Goal: Task Accomplishment & Management: Manage account settings

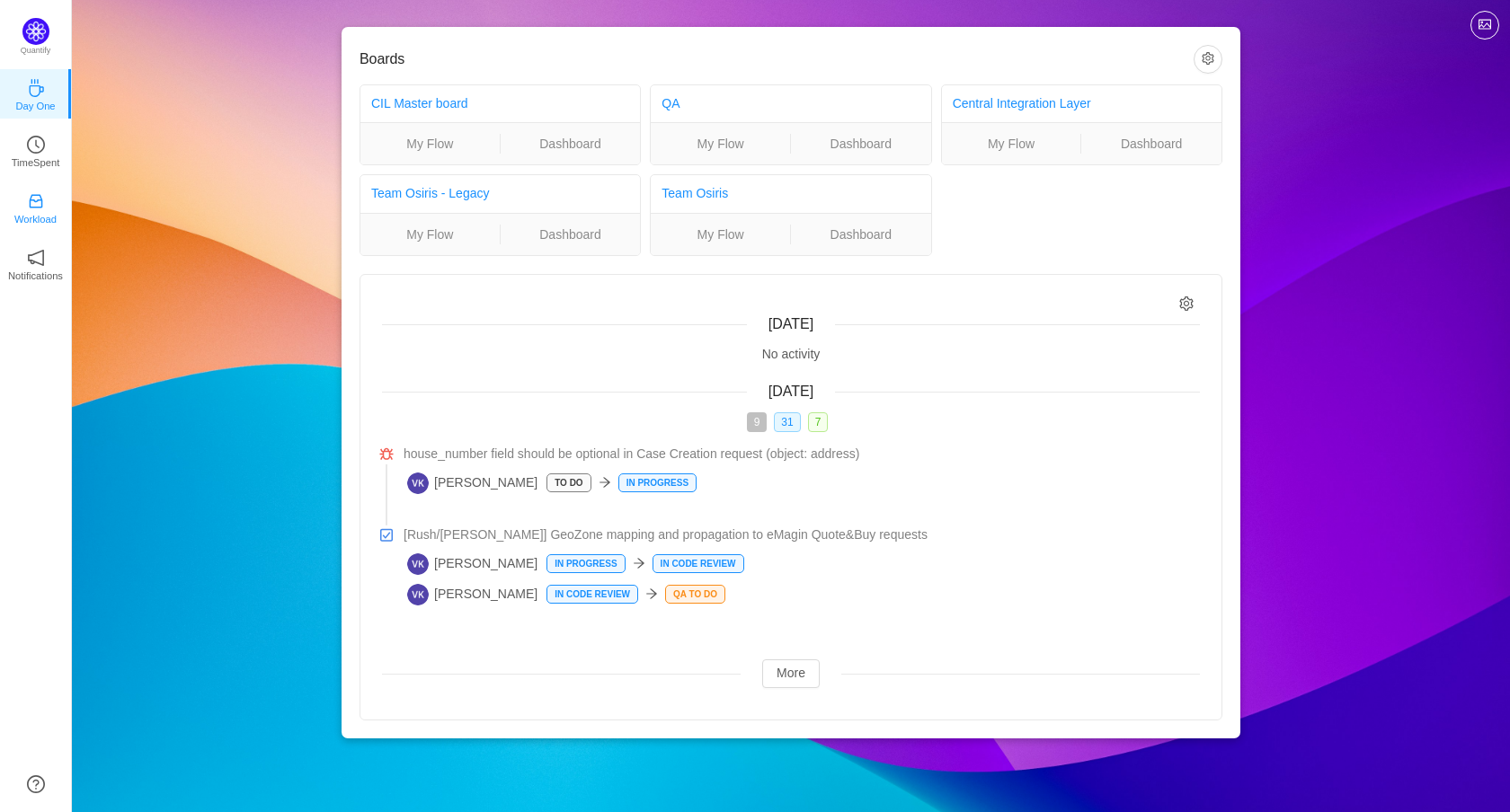
click at [36, 198] on link "Workload" at bounding box center [36, 207] width 18 height 18
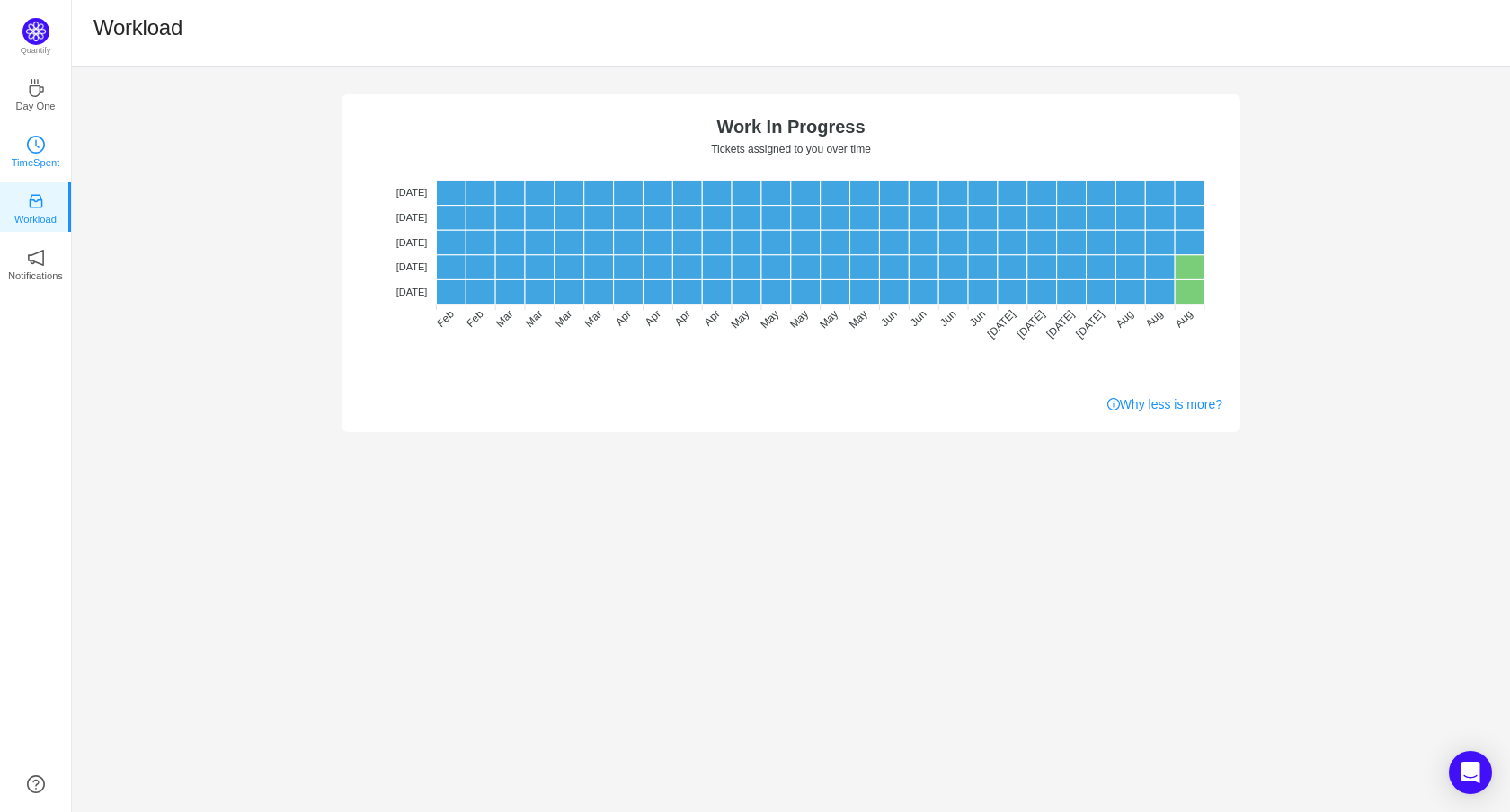
click at [45, 147] on link "TimeSpent" at bounding box center [36, 150] width 18 height 18
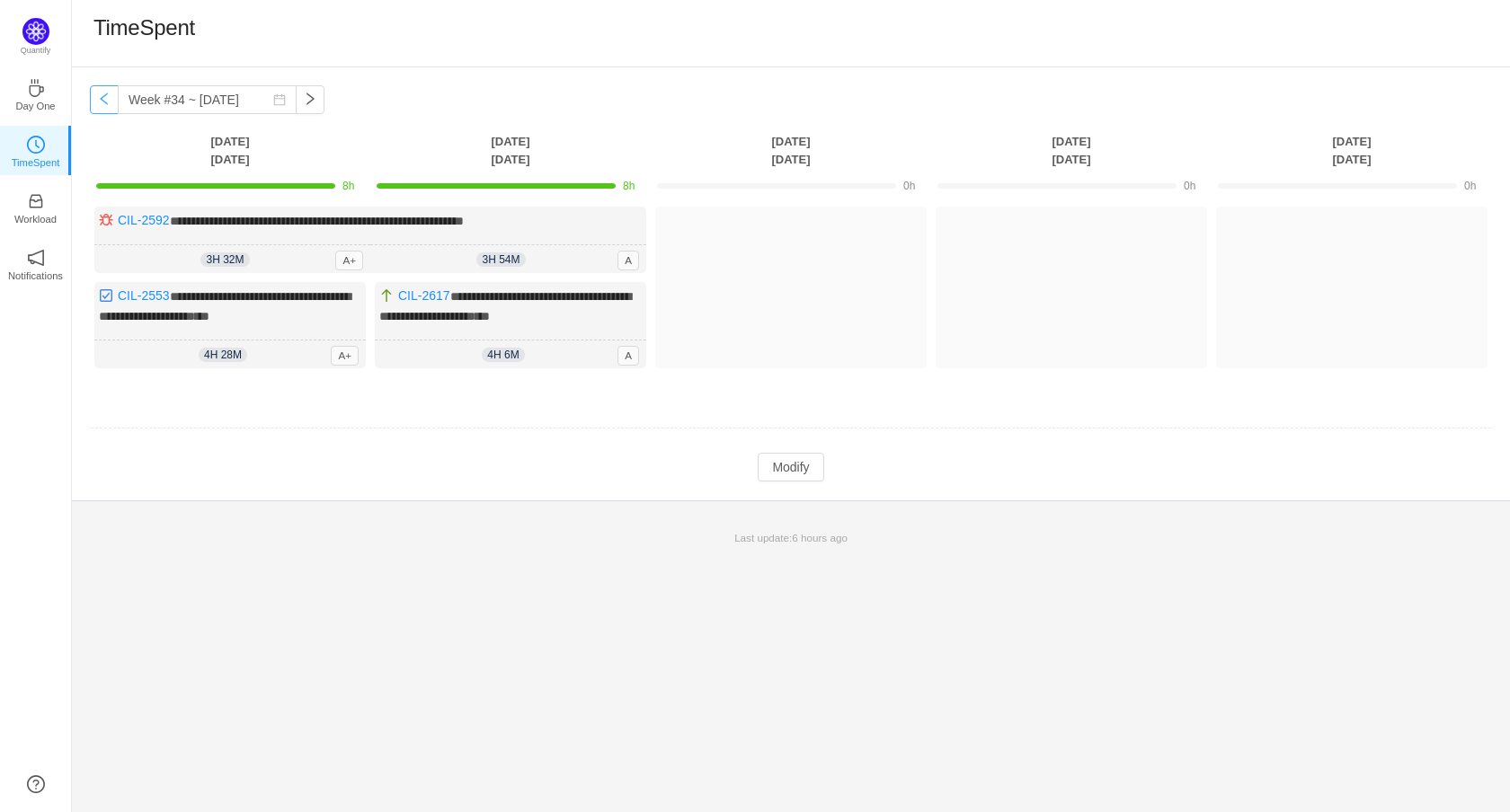
click at [98, 103] on button "button" at bounding box center [104, 99] width 28 height 28
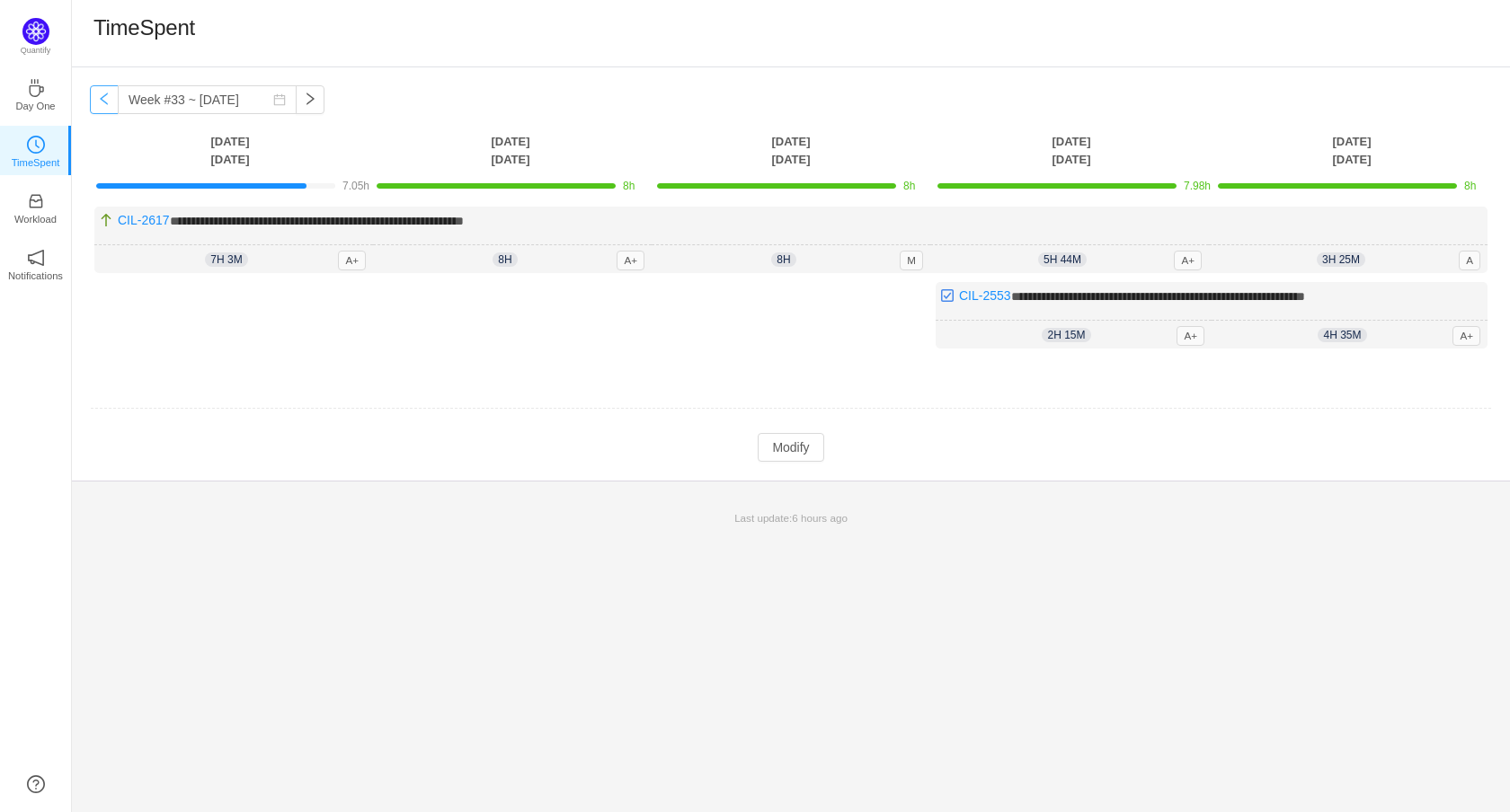
click at [102, 103] on button "button" at bounding box center [104, 99] width 28 height 28
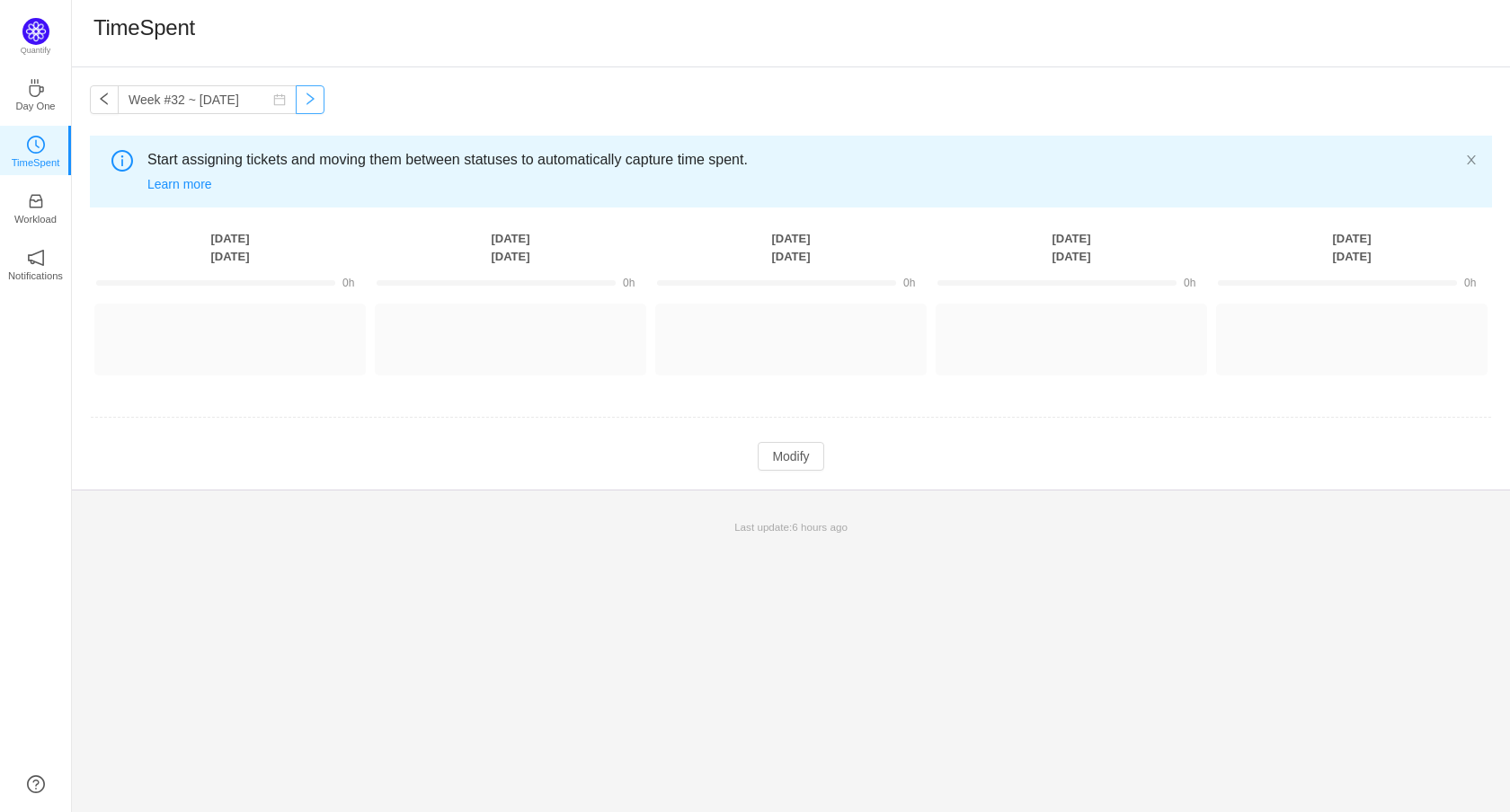
click at [317, 99] on button "button" at bounding box center [310, 99] width 28 height 28
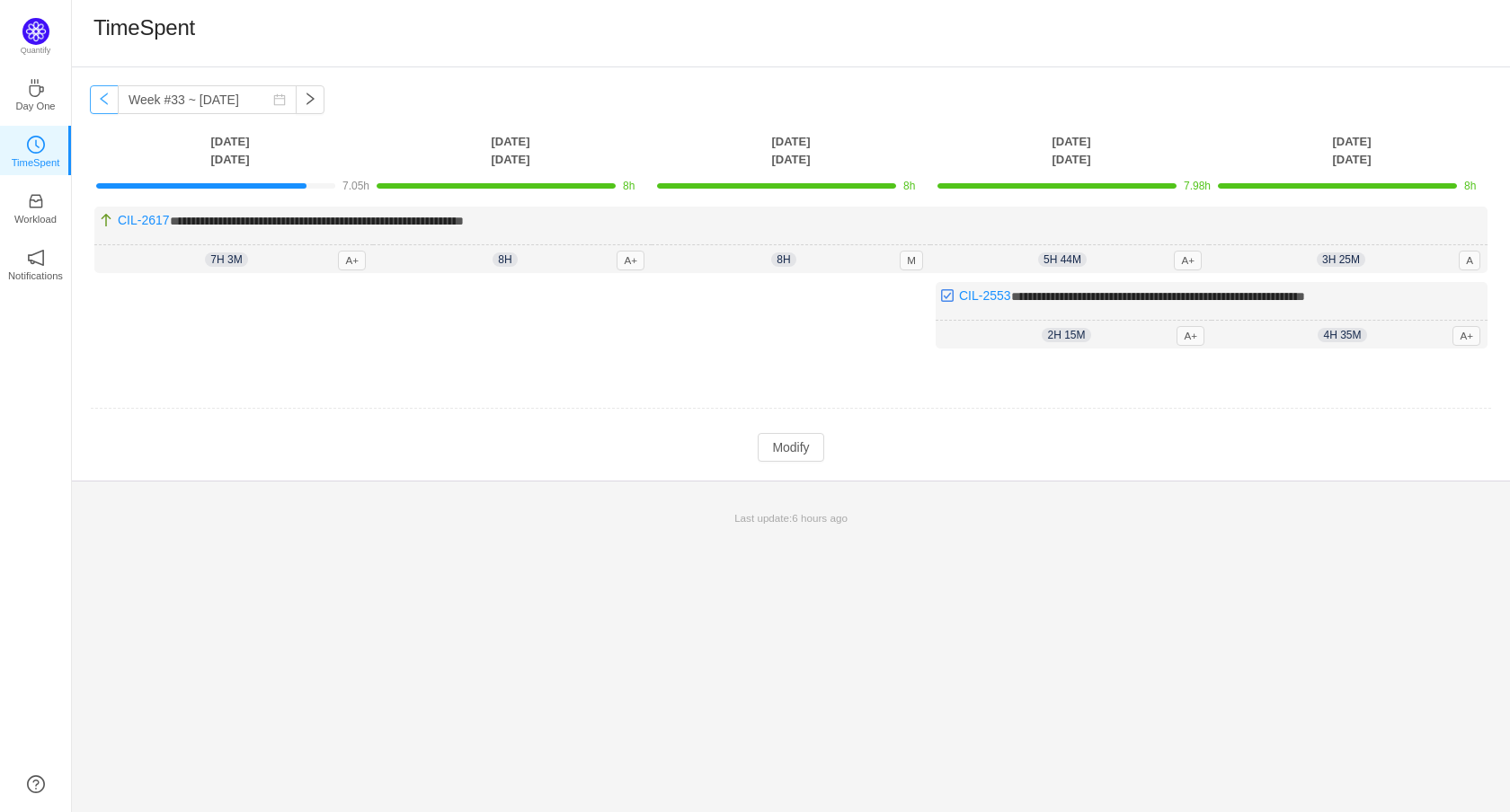
click at [104, 89] on button "button" at bounding box center [104, 99] width 28 height 28
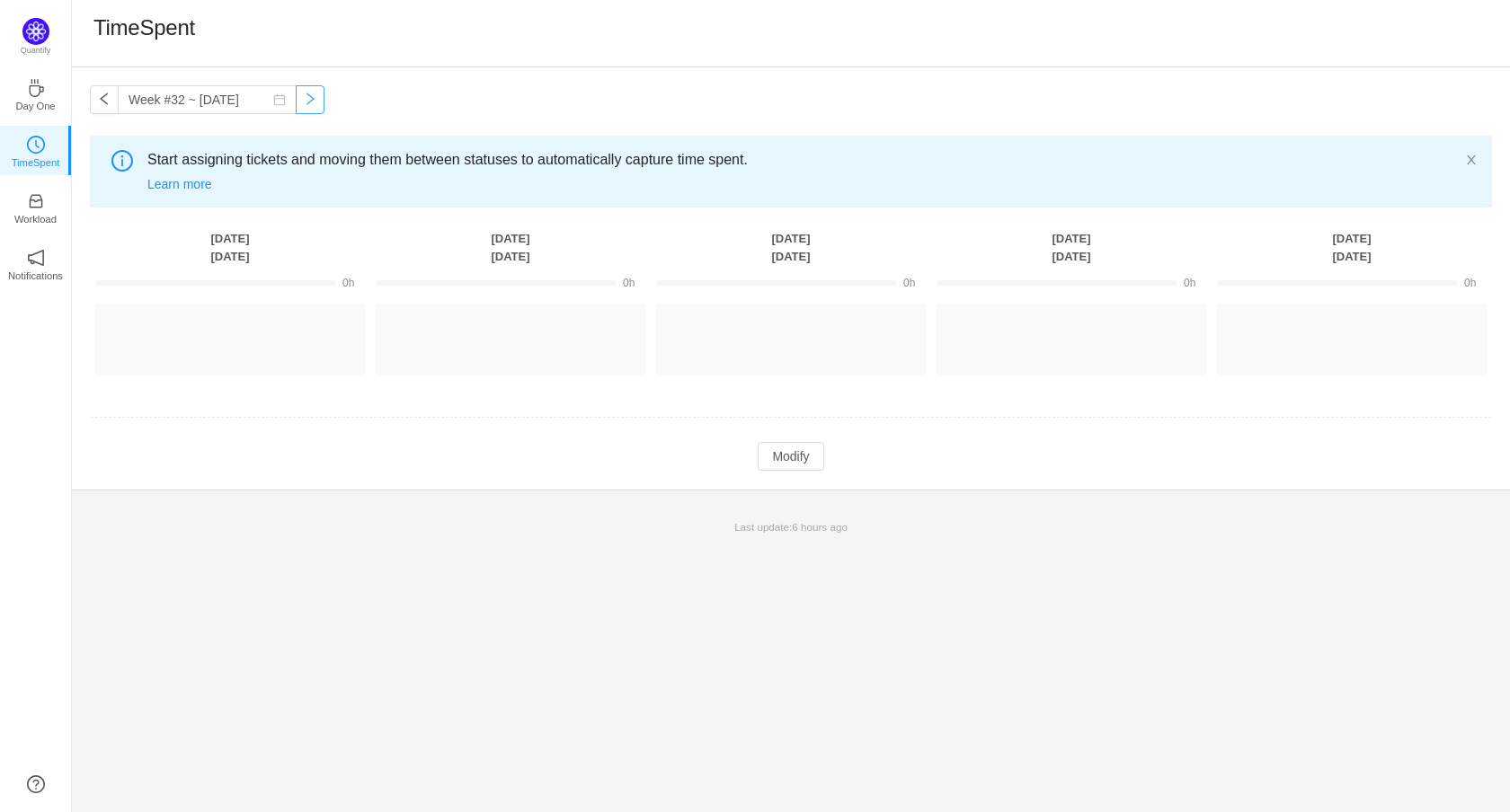
click at [315, 97] on button "button" at bounding box center [310, 99] width 28 height 28
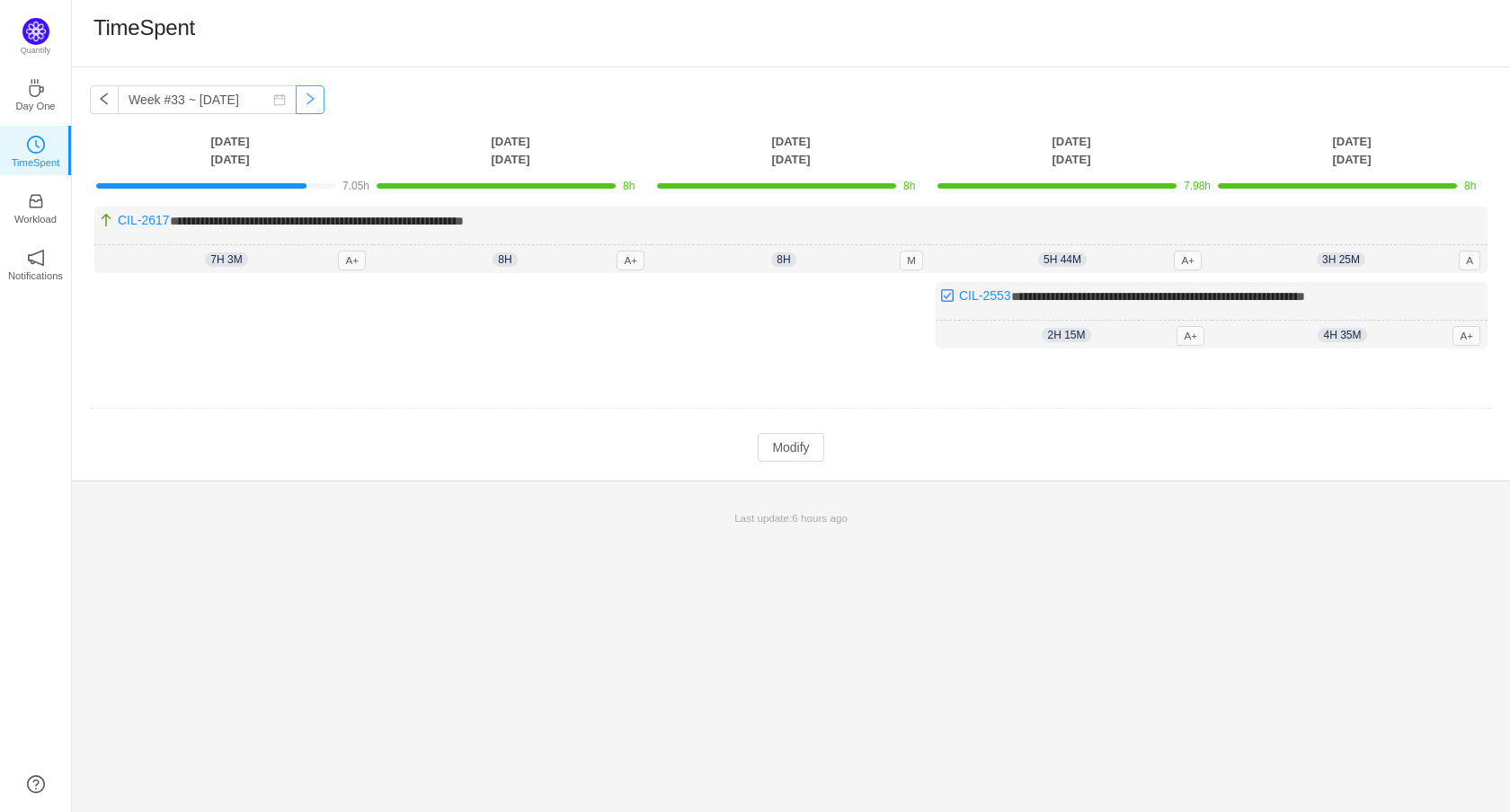
click at [324, 89] on button "button" at bounding box center [310, 99] width 28 height 28
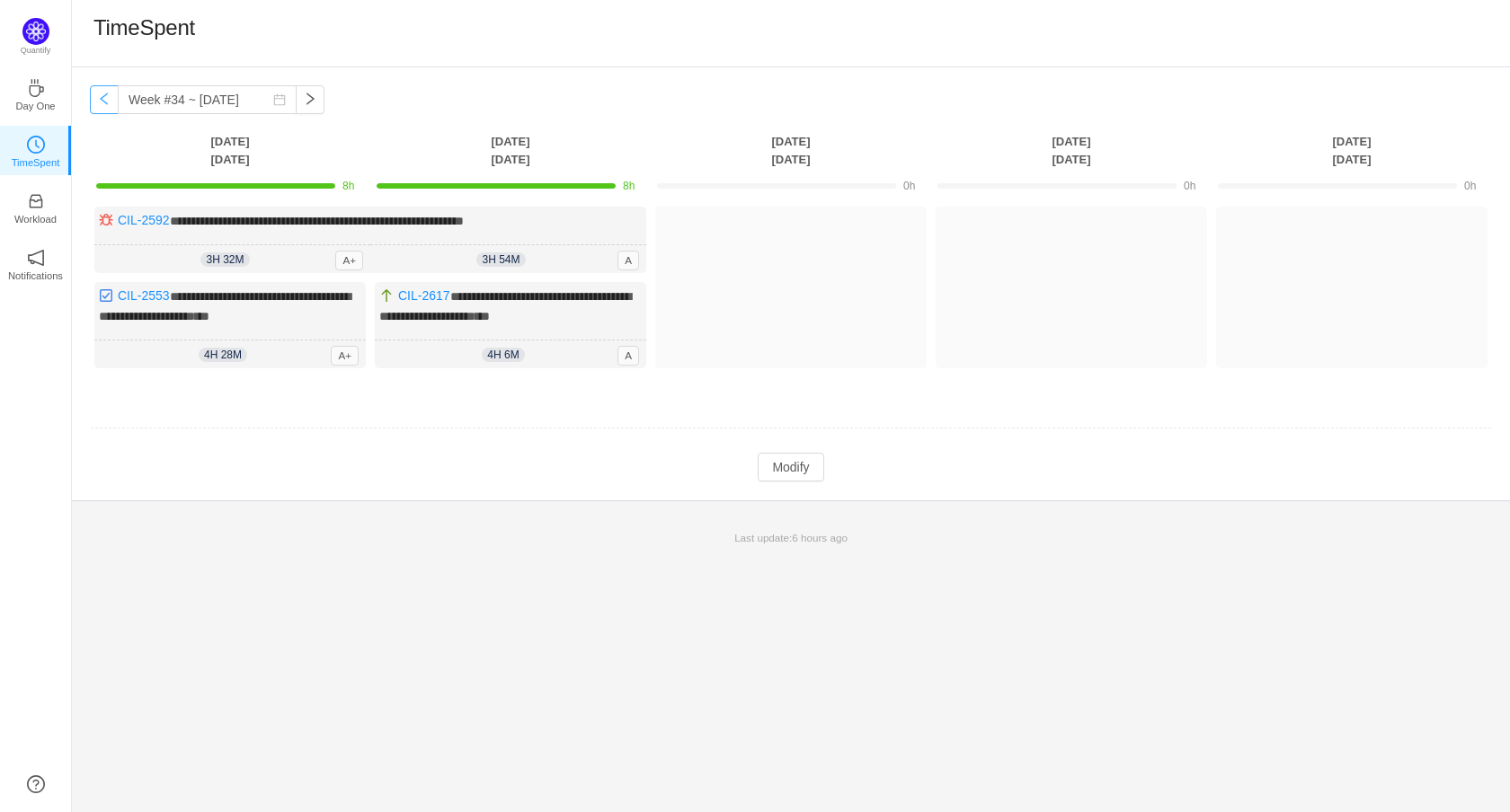
click at [111, 95] on button "button" at bounding box center [104, 99] width 28 height 28
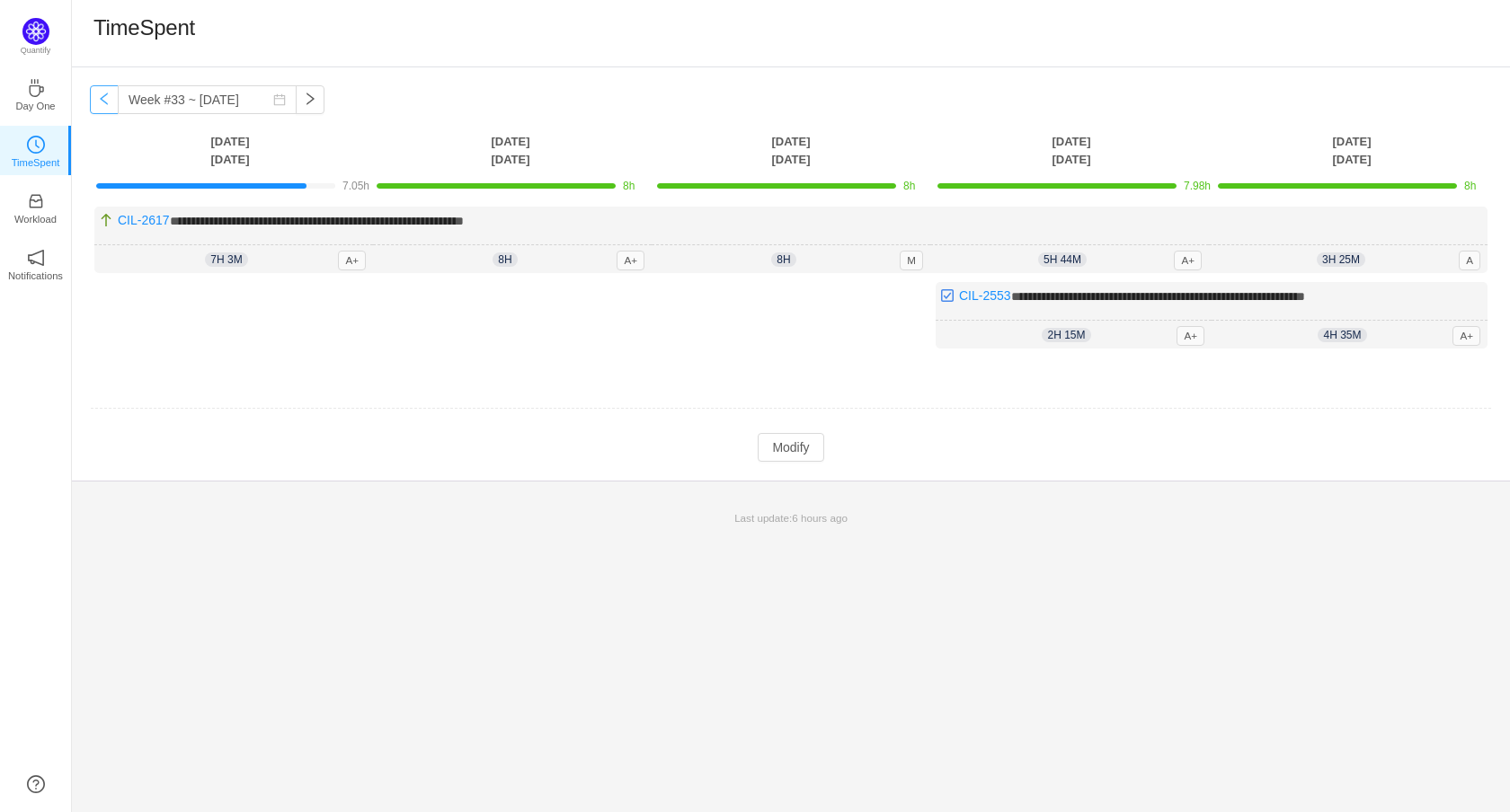
click at [103, 95] on button "button" at bounding box center [104, 99] width 28 height 28
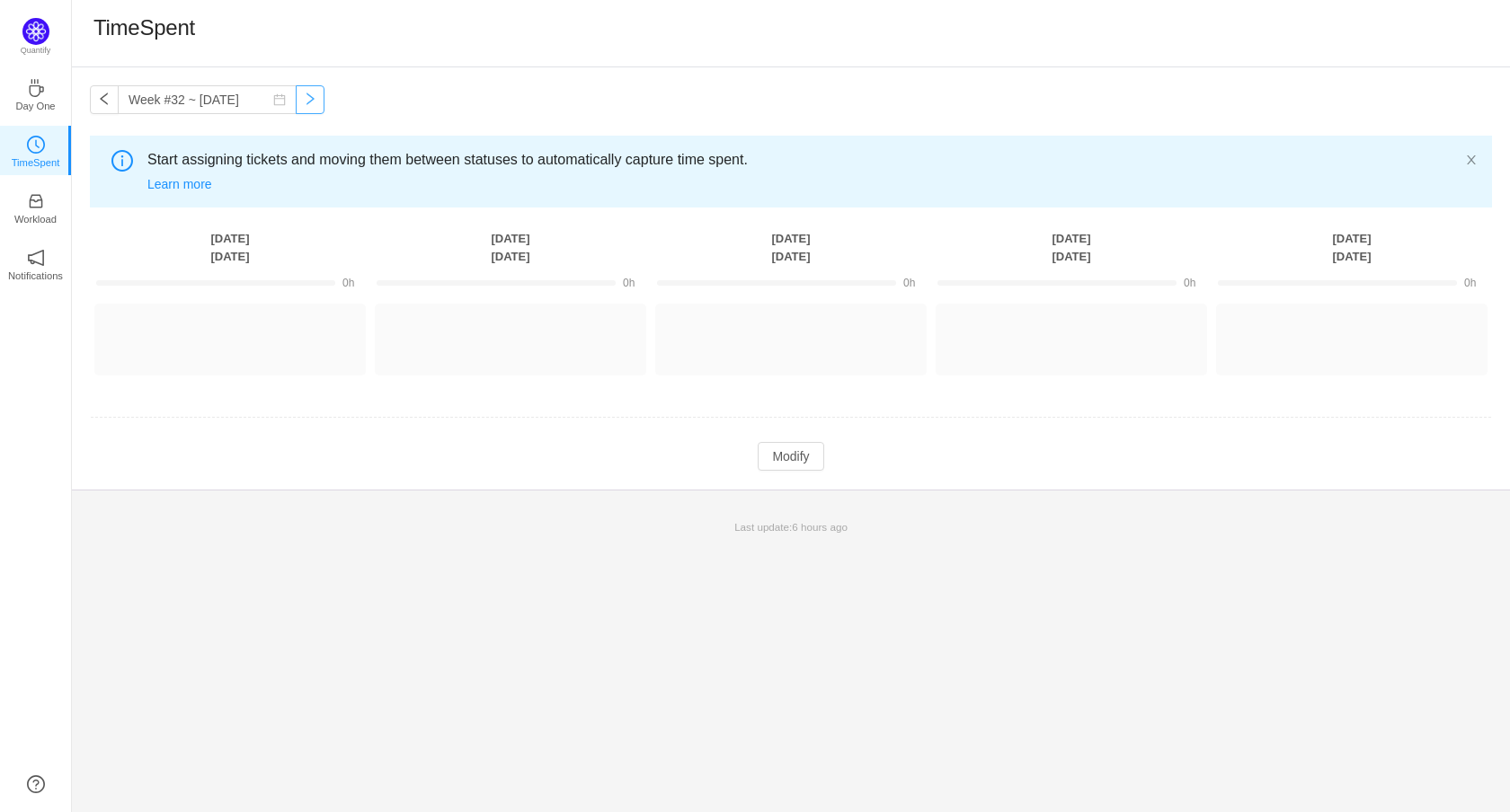
click at [310, 95] on button "button" at bounding box center [310, 99] width 28 height 28
type input "Week #33 ~ [DATE]"
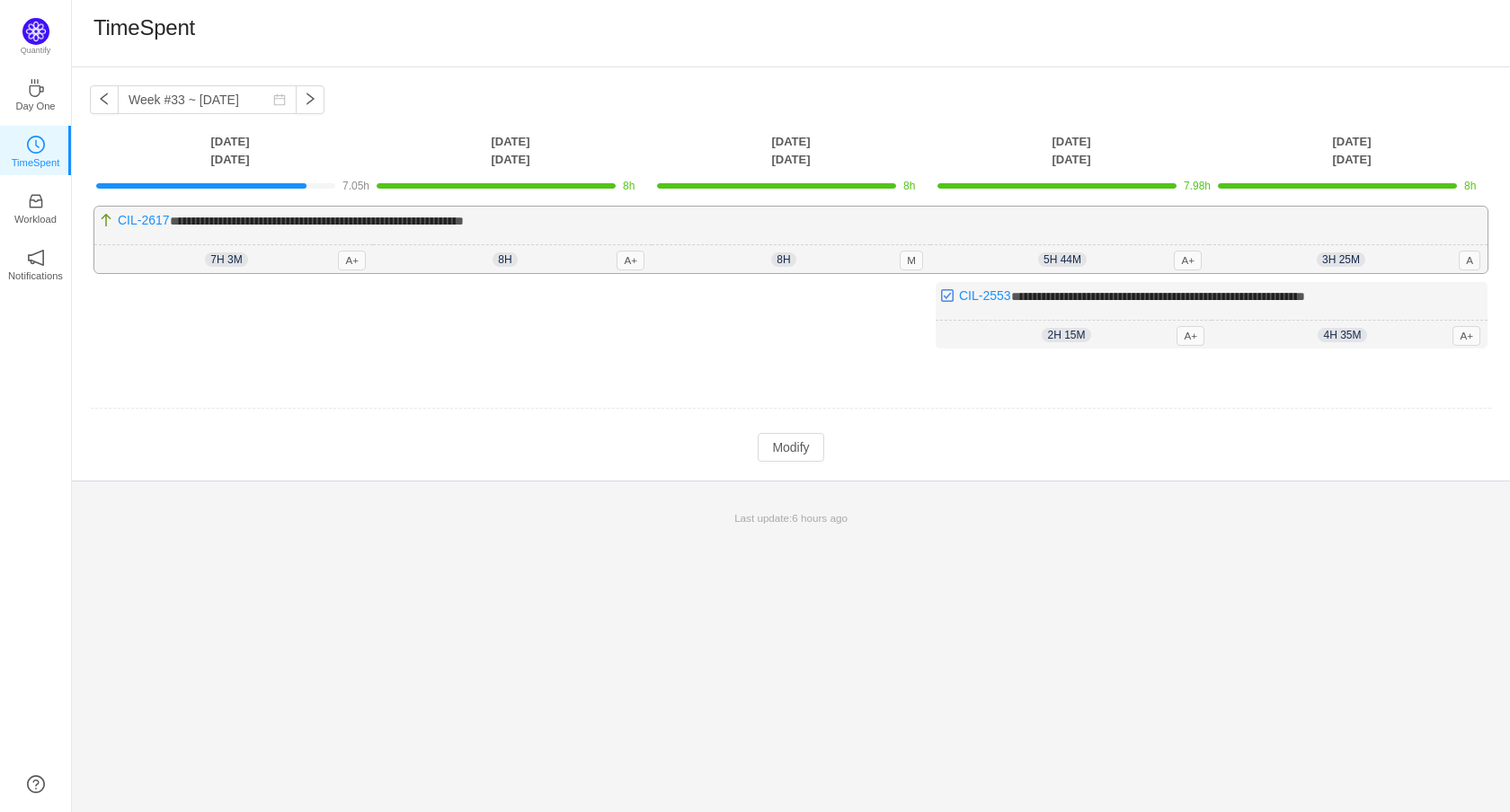
click at [184, 222] on span "**********" at bounding box center [317, 220] width 294 height 13
click at [228, 260] on span "7h 3m" at bounding box center [225, 260] width 42 height 15
click at [222, 259] on span "7h 3m" at bounding box center [225, 260] width 42 height 15
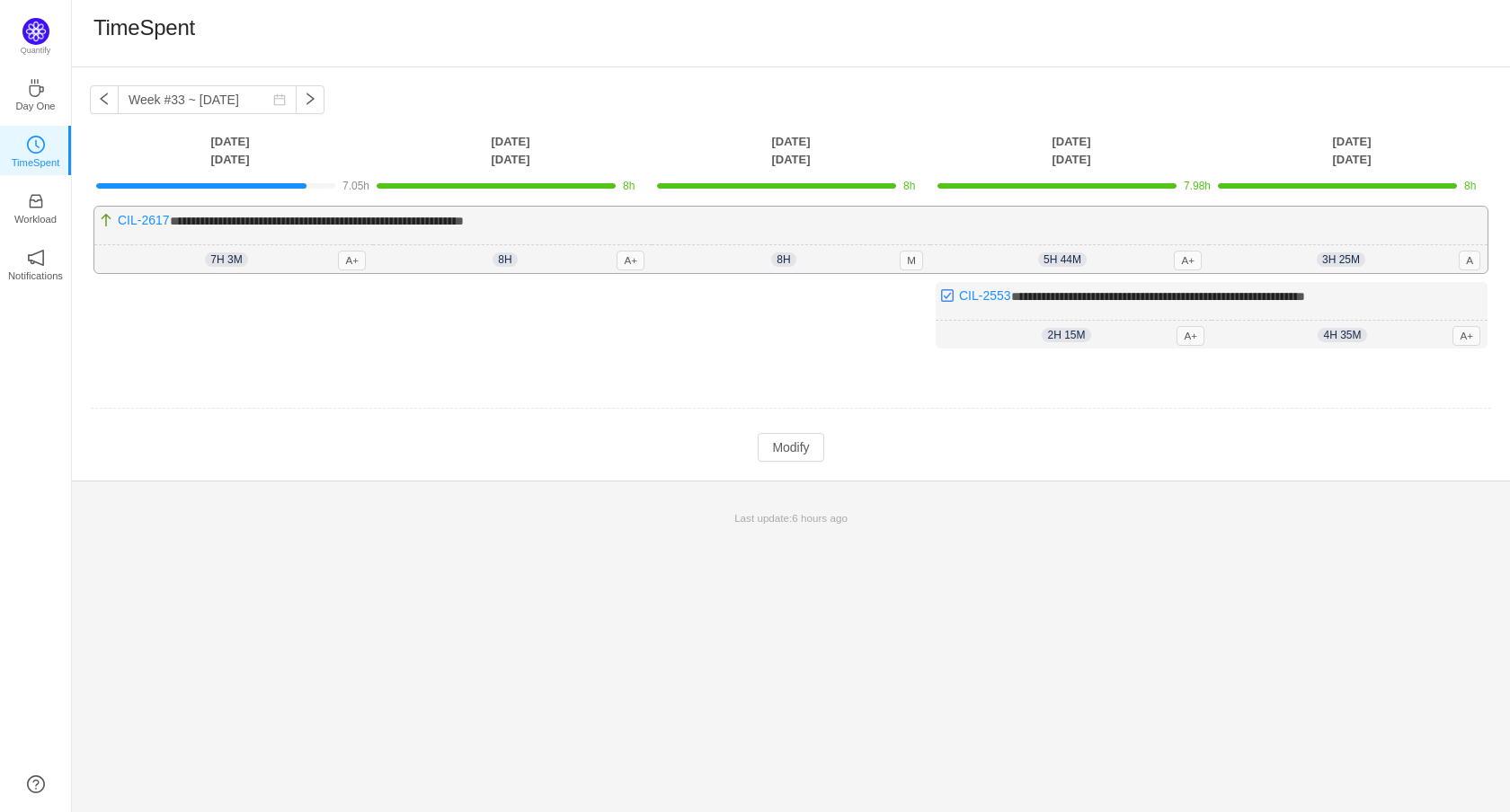
click at [210, 256] on span "7h 3m" at bounding box center [225, 260] width 42 height 15
click at [796, 443] on button "Modify" at bounding box center [790, 447] width 66 height 28
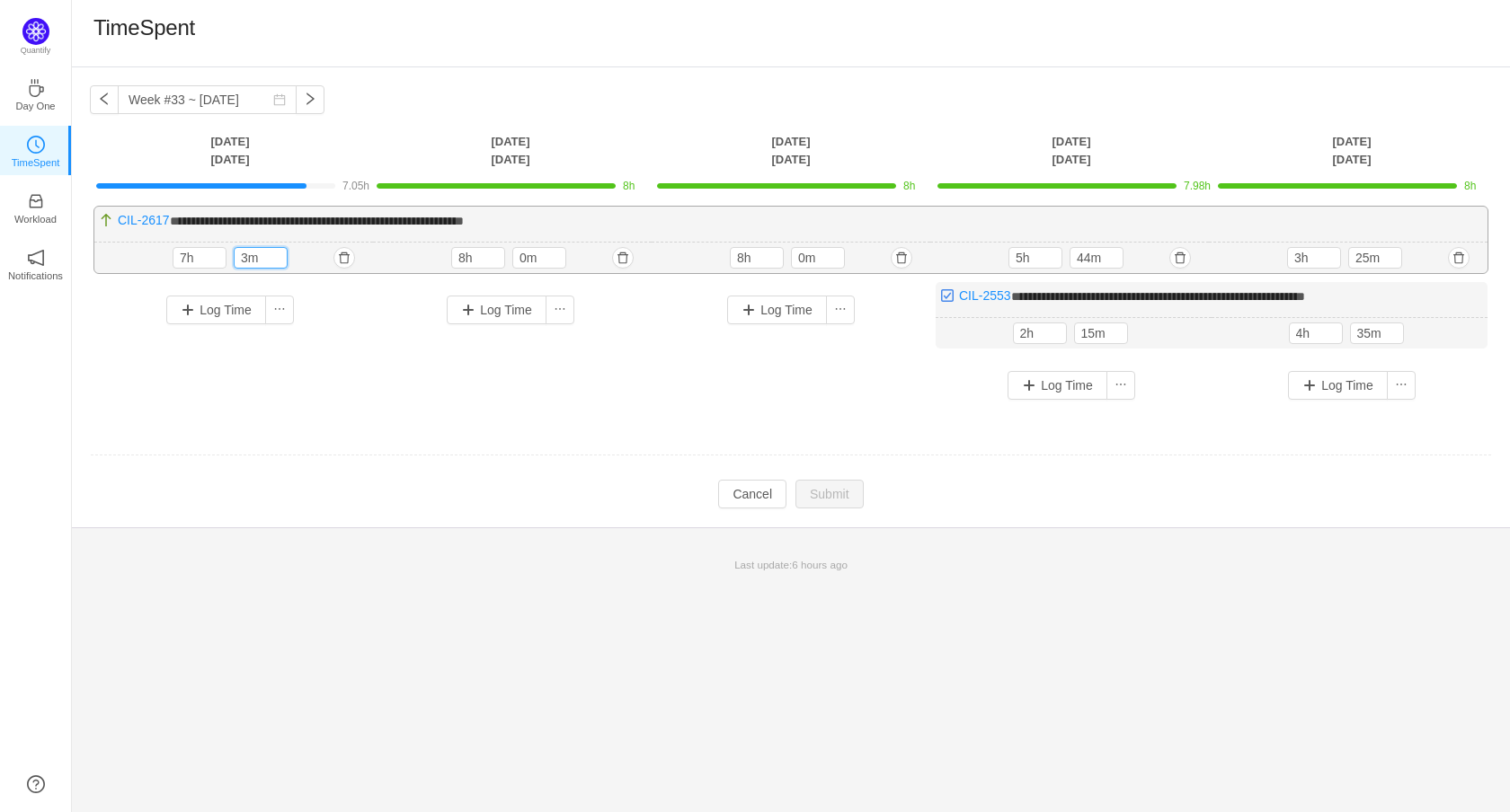
drag, startPoint x: 242, startPoint y: 256, endPoint x: 232, endPoint y: 258, distance: 10.2
click at [234, 256] on div "3m" at bounding box center [261, 258] width 54 height 22
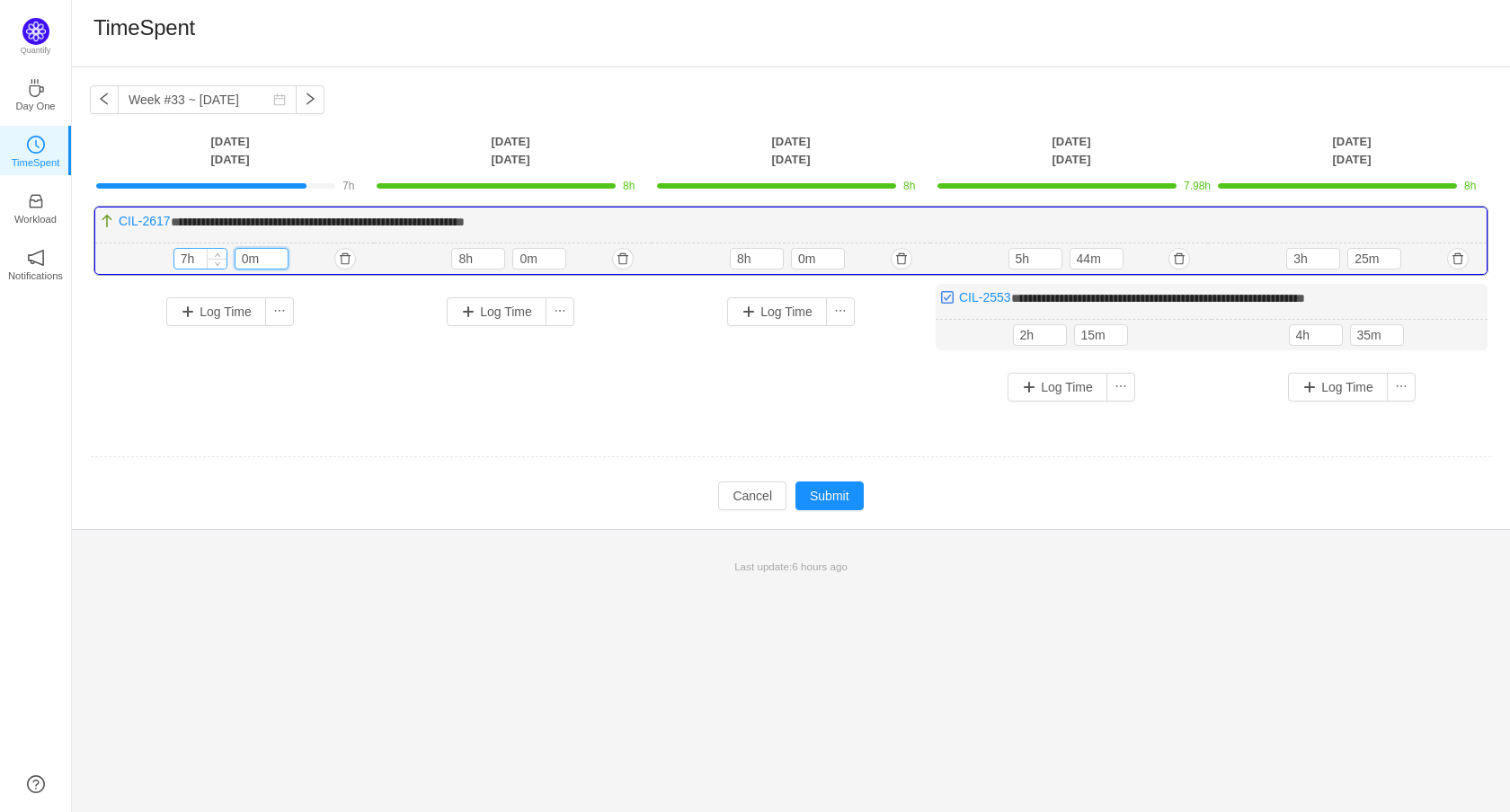
type input "0m"
drag, startPoint x: 188, startPoint y: 256, endPoint x: 169, endPoint y: 257, distance: 19.0
click at [169, 257] on div "7h 7h 0m" at bounding box center [234, 260] width 278 height 31
type input "8h"
click at [1114, 326] on span "Increase Value" at bounding box center [1117, 331] width 19 height 12
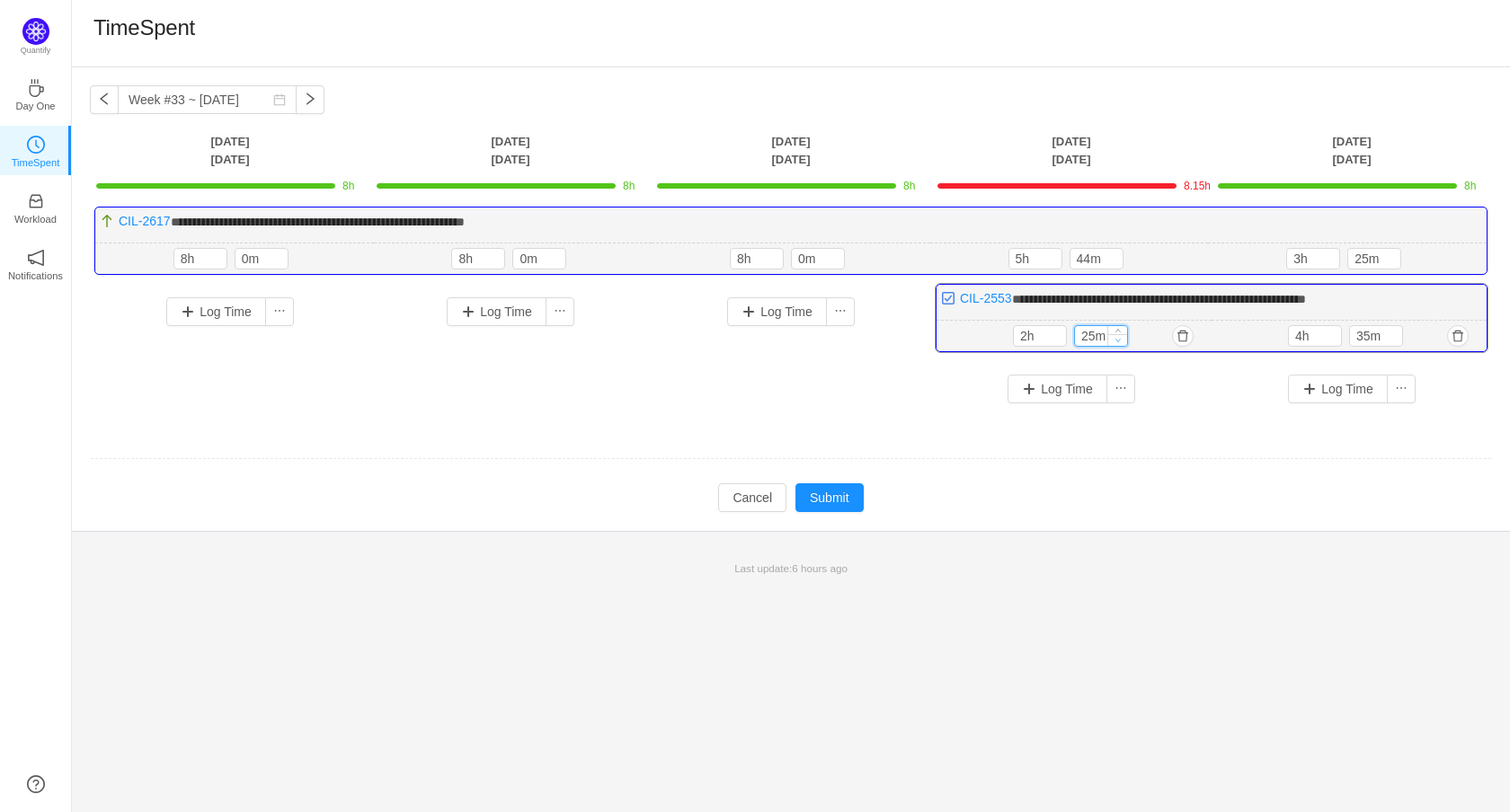
click at [1118, 337] on icon "icon: down" at bounding box center [1118, 340] width 6 height 6
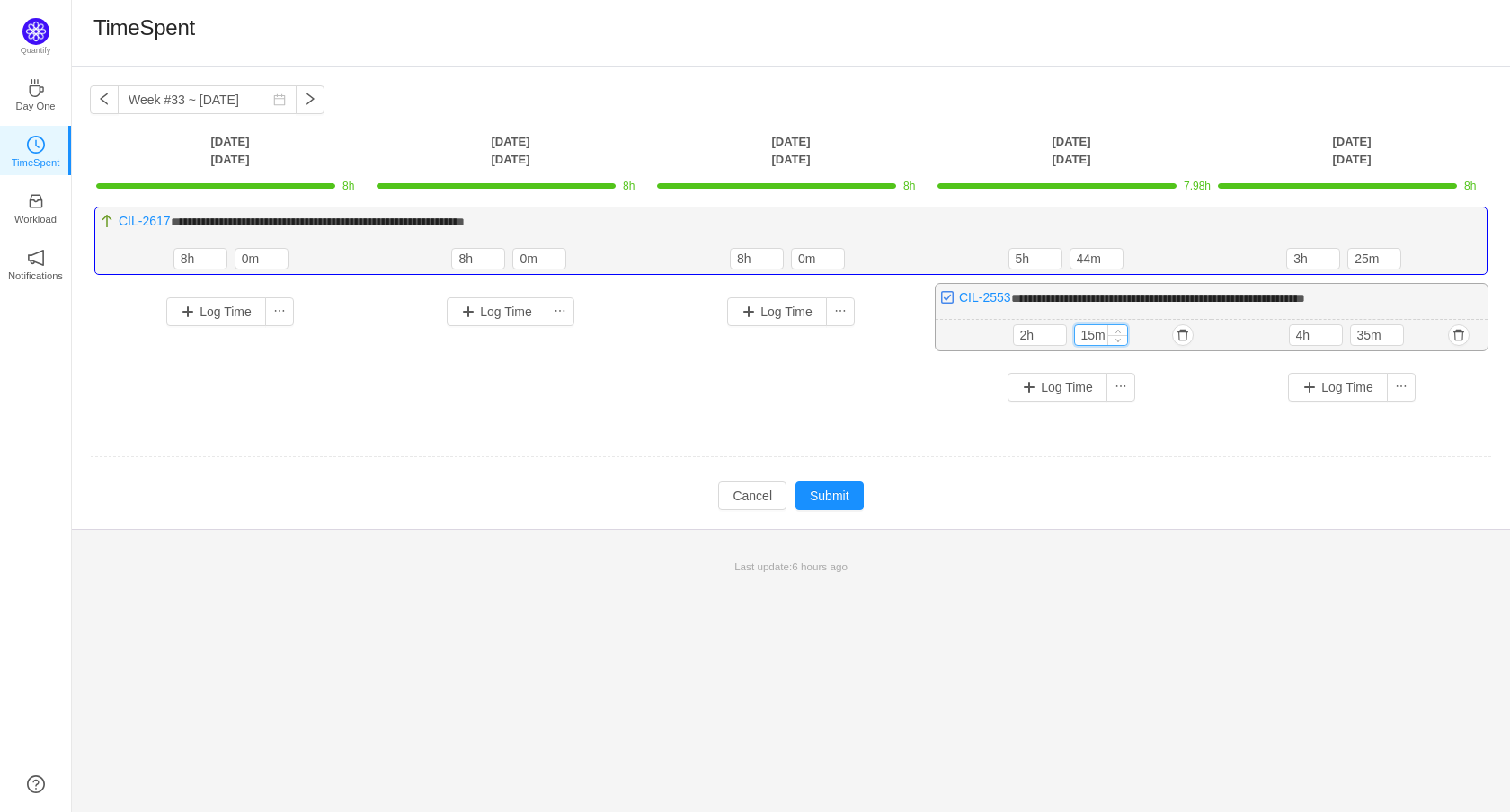
click at [1096, 333] on input "15m" at bounding box center [1100, 335] width 52 height 20
type input "16m"
click at [836, 496] on button "Submit" at bounding box center [830, 498] width 69 height 28
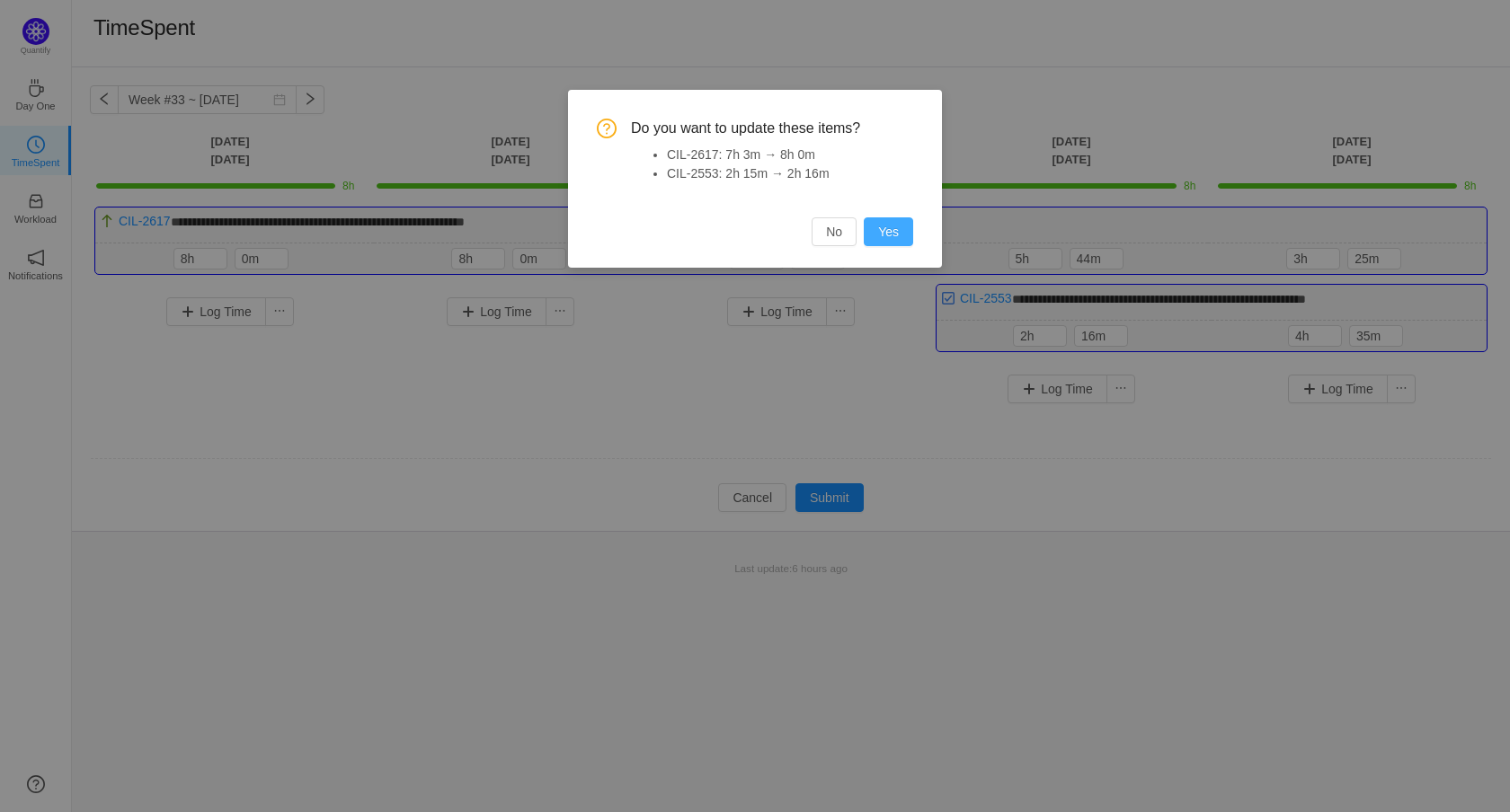
click at [900, 225] on button "Yes" at bounding box center [889, 231] width 49 height 28
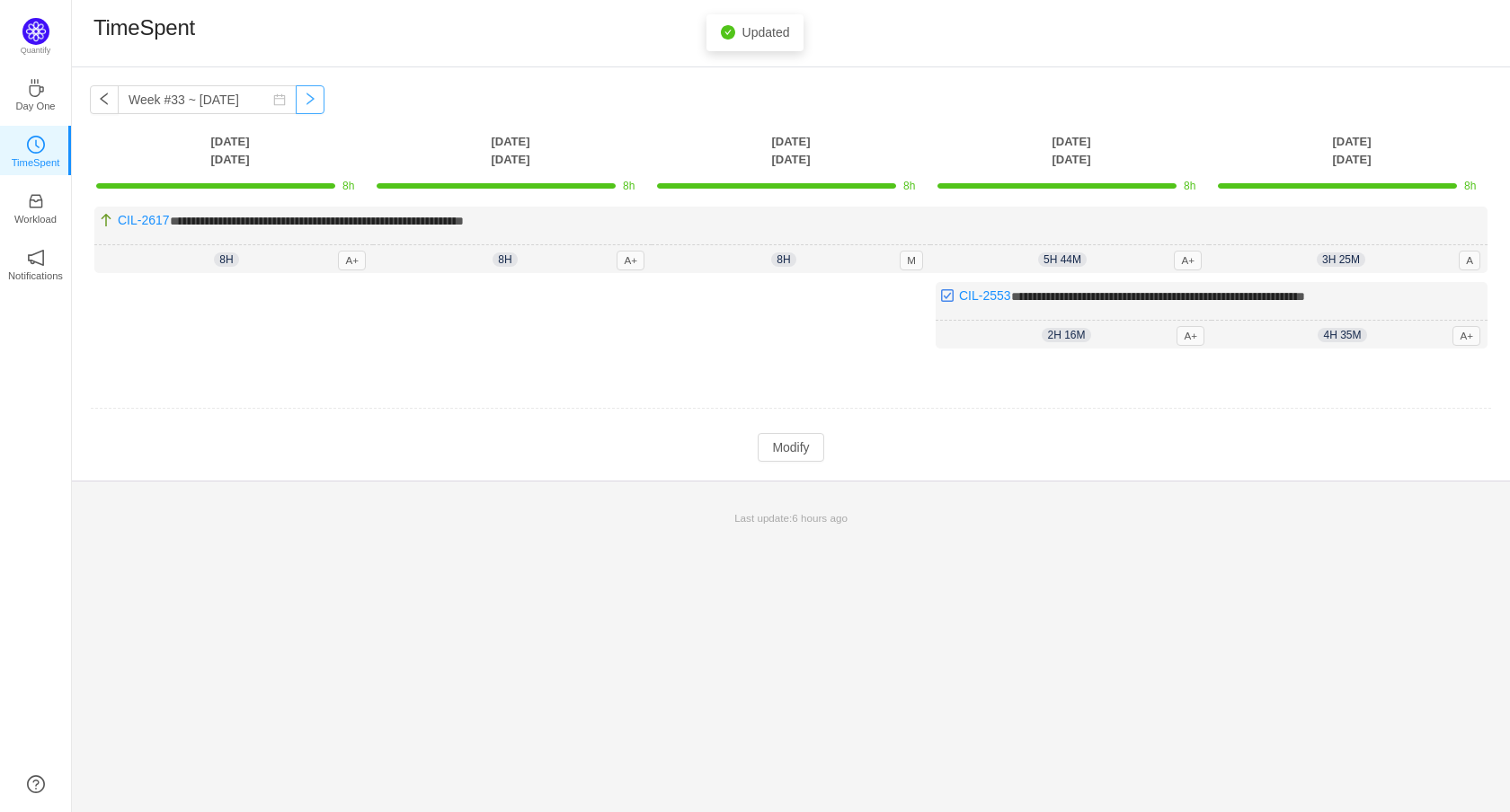
click at [317, 94] on button "button" at bounding box center [310, 99] width 28 height 28
type input "Week #34 ~ [DATE]"
